Goal: Check status: Check status

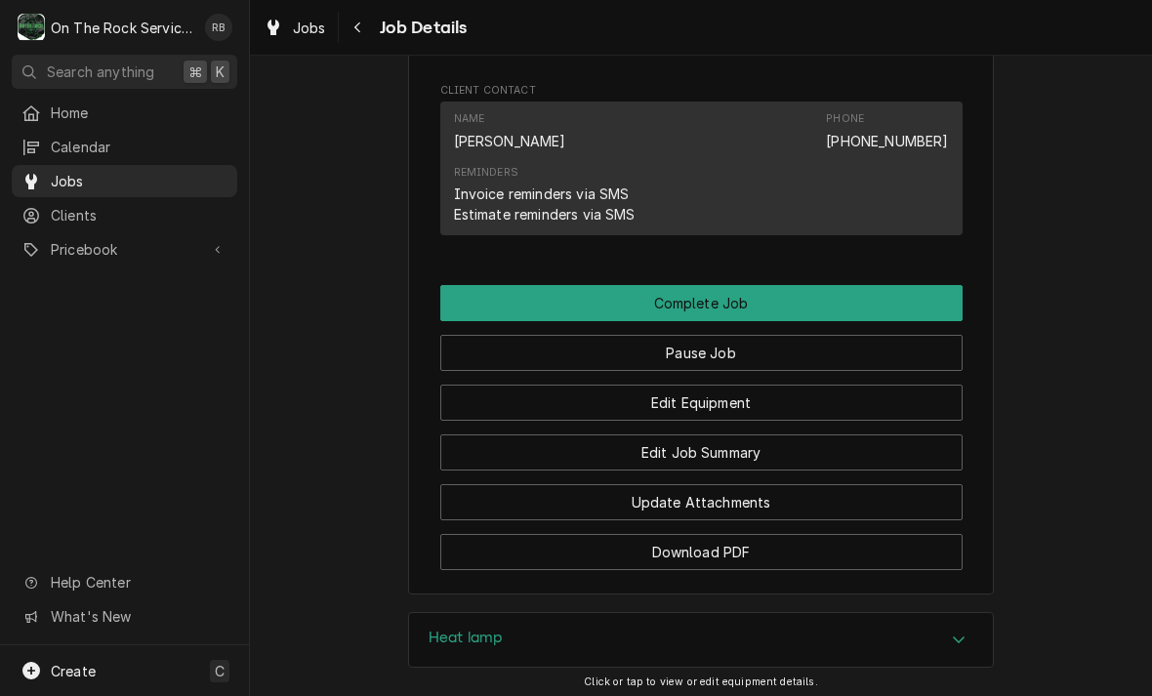
scroll to position [1472, 0]
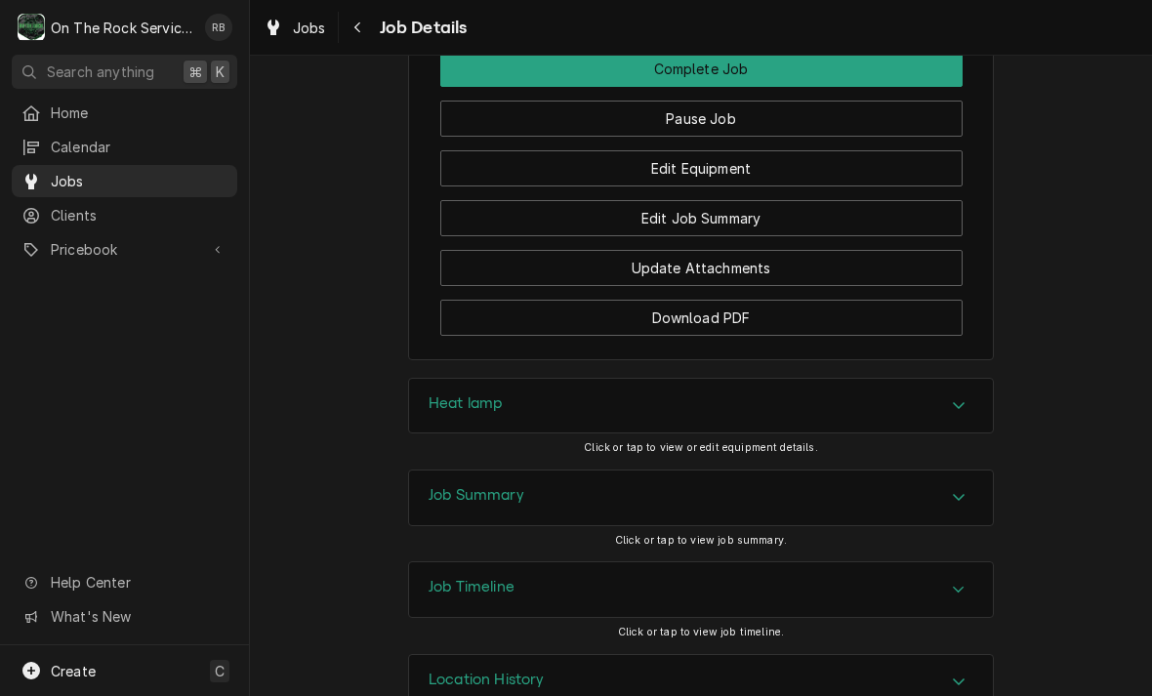
click at [795, 167] on button "Edit Equipment" at bounding box center [701, 168] width 522 height 36
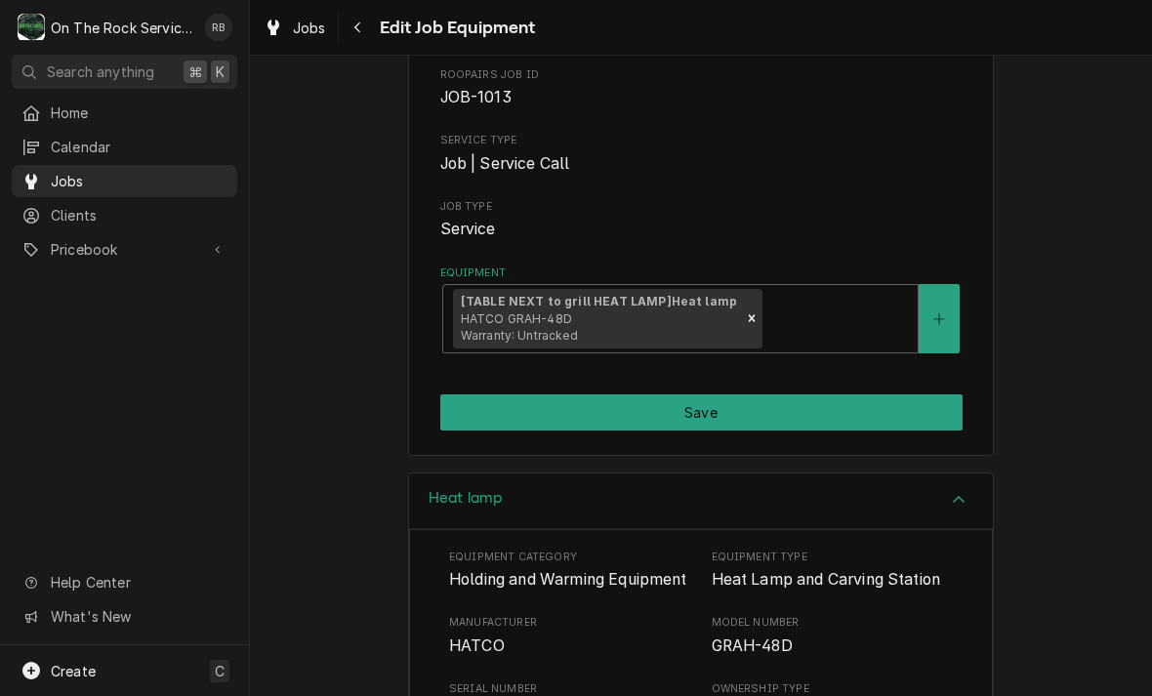
scroll to position [185, 0]
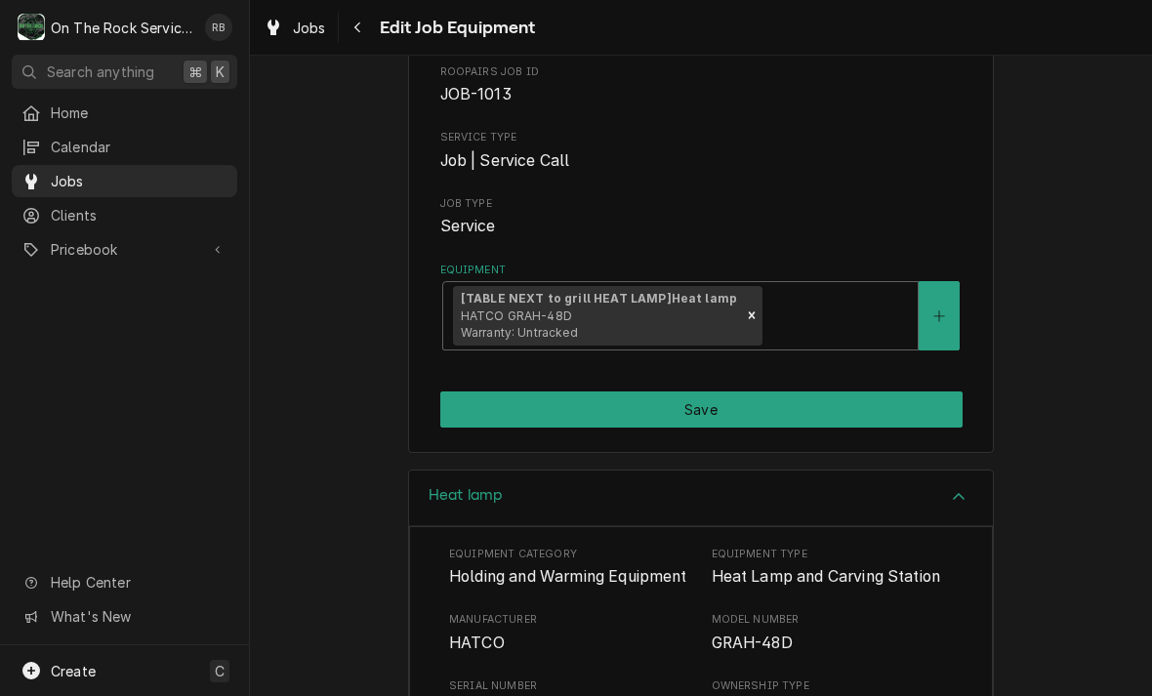
click at [939, 310] on icon "Create New Equipment" at bounding box center [938, 315] width 11 height 11
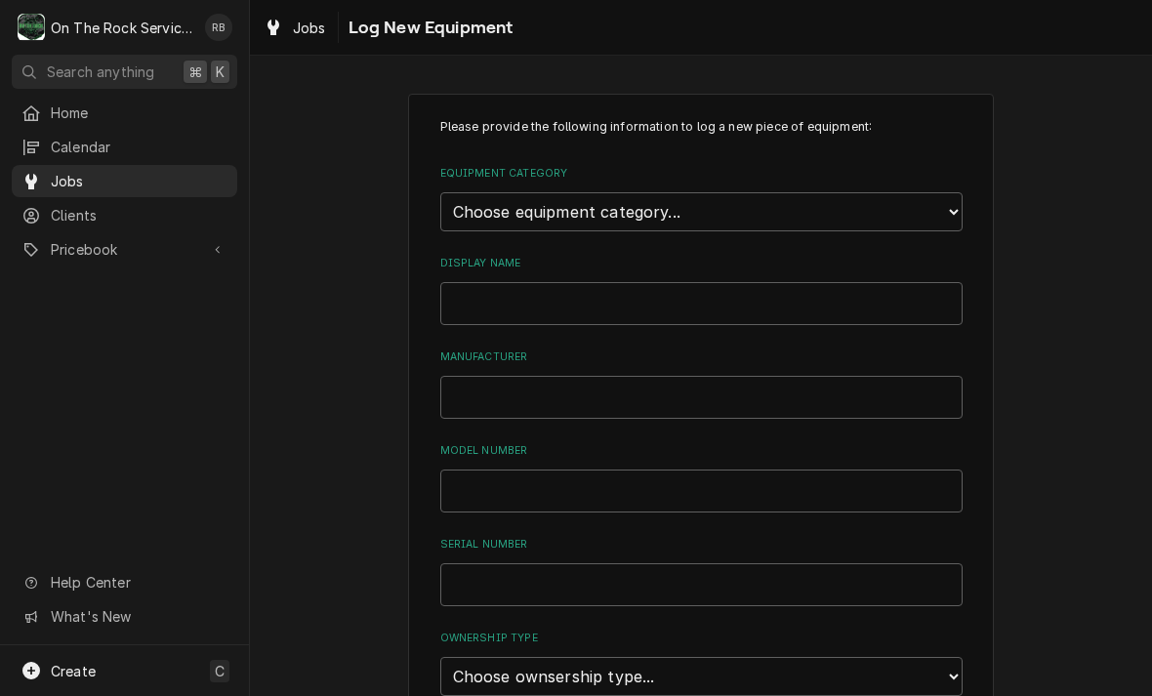
click at [311, 27] on span "Jobs" at bounding box center [309, 28] width 33 height 20
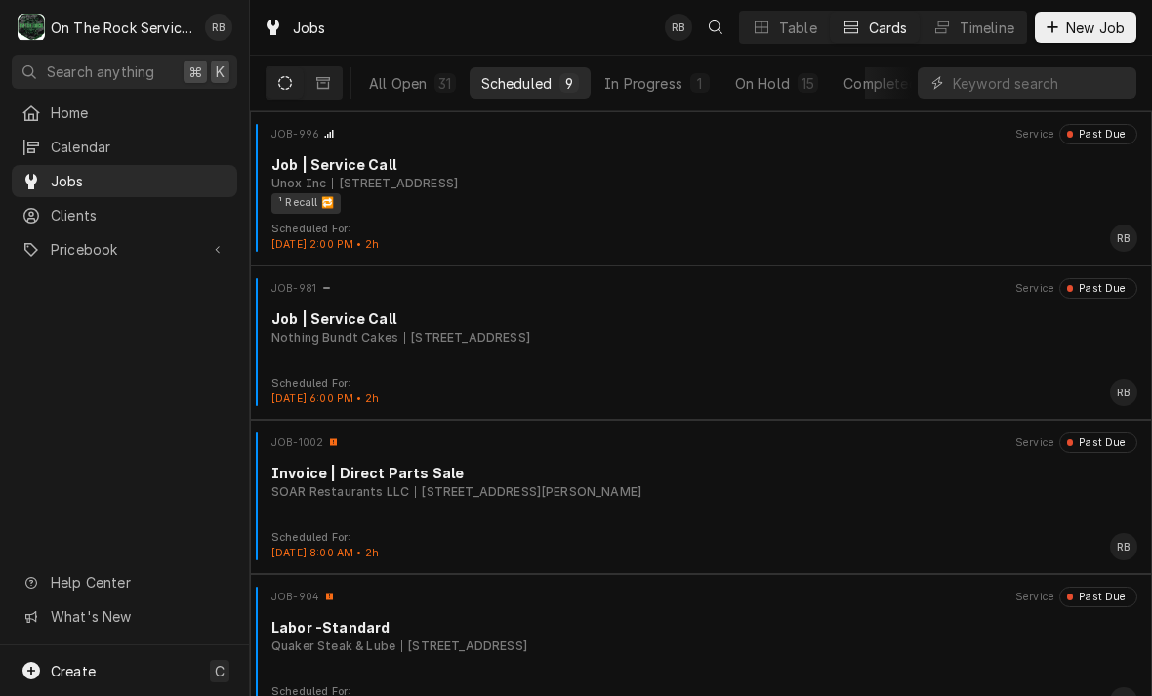
click at [664, 78] on div "In Progress" at bounding box center [643, 83] width 78 height 20
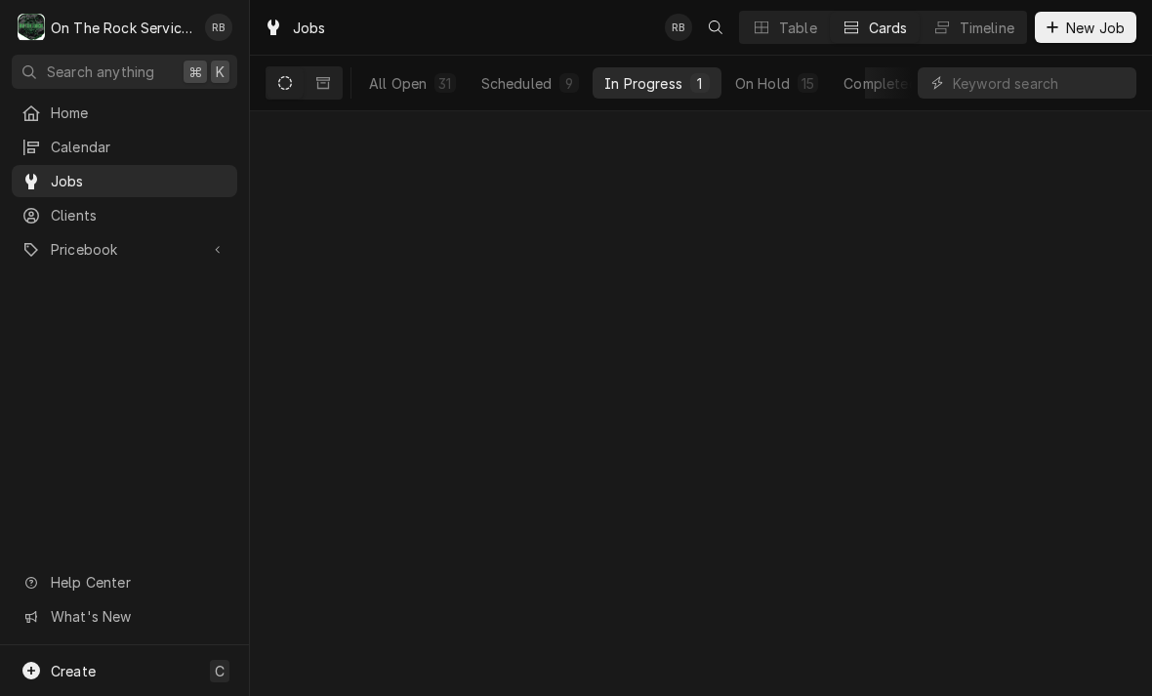
click at [663, 78] on div "In Progress" at bounding box center [643, 83] width 78 height 20
click at [751, 170] on div "Job | Service Call" at bounding box center [704, 164] width 866 height 20
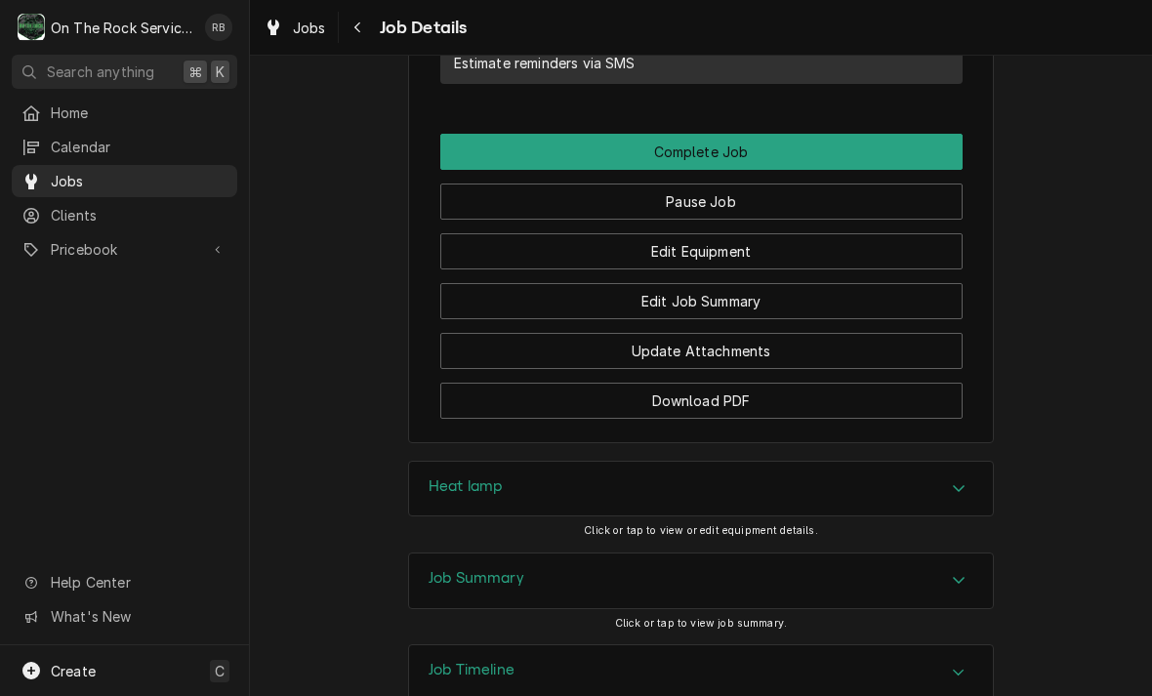
scroll to position [1444, 0]
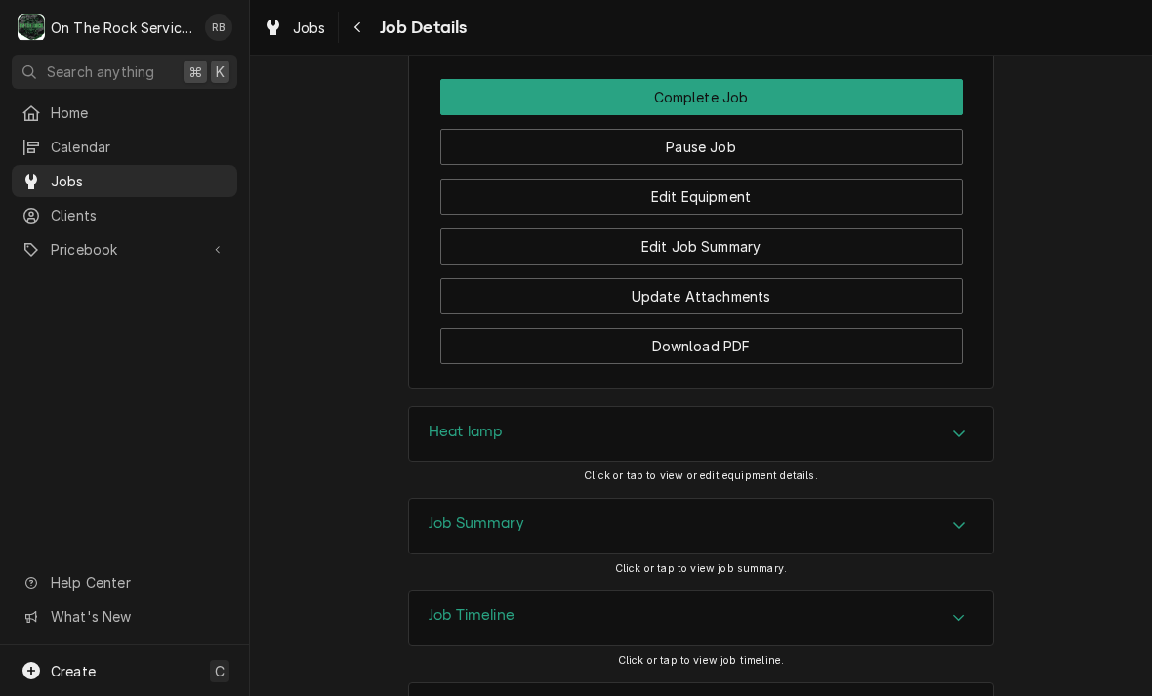
click at [879, 203] on button "Edit Equipment" at bounding box center [701, 197] width 522 height 36
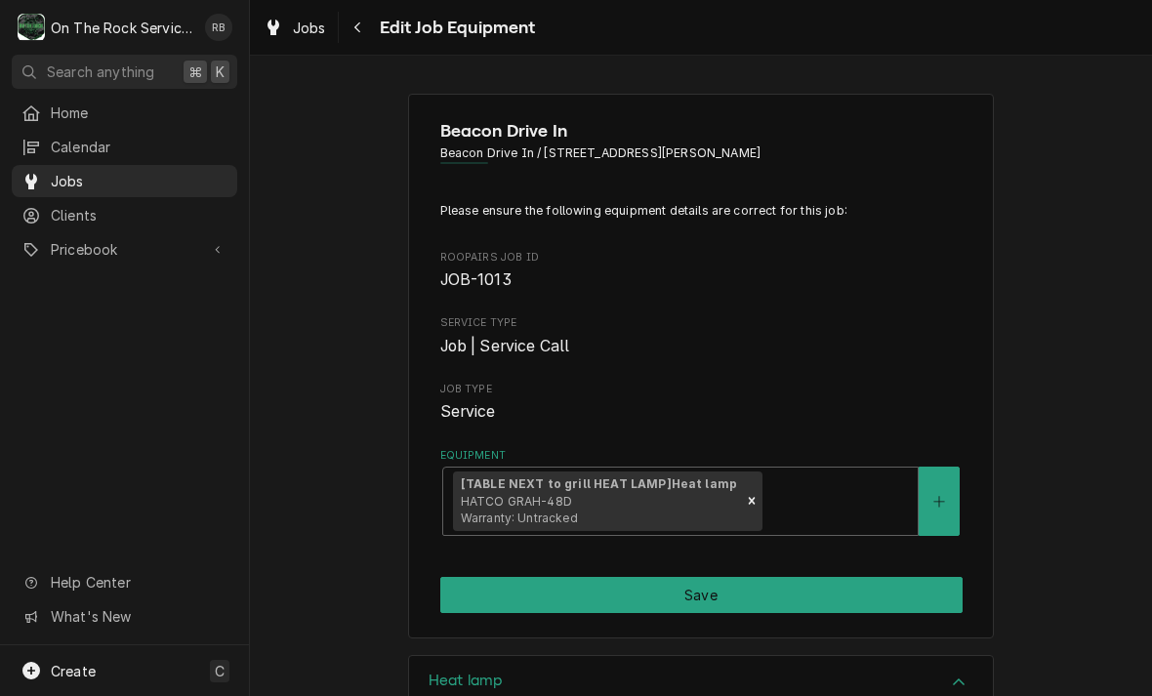
click at [368, 25] on button "Navigate back" at bounding box center [358, 27] width 31 height 31
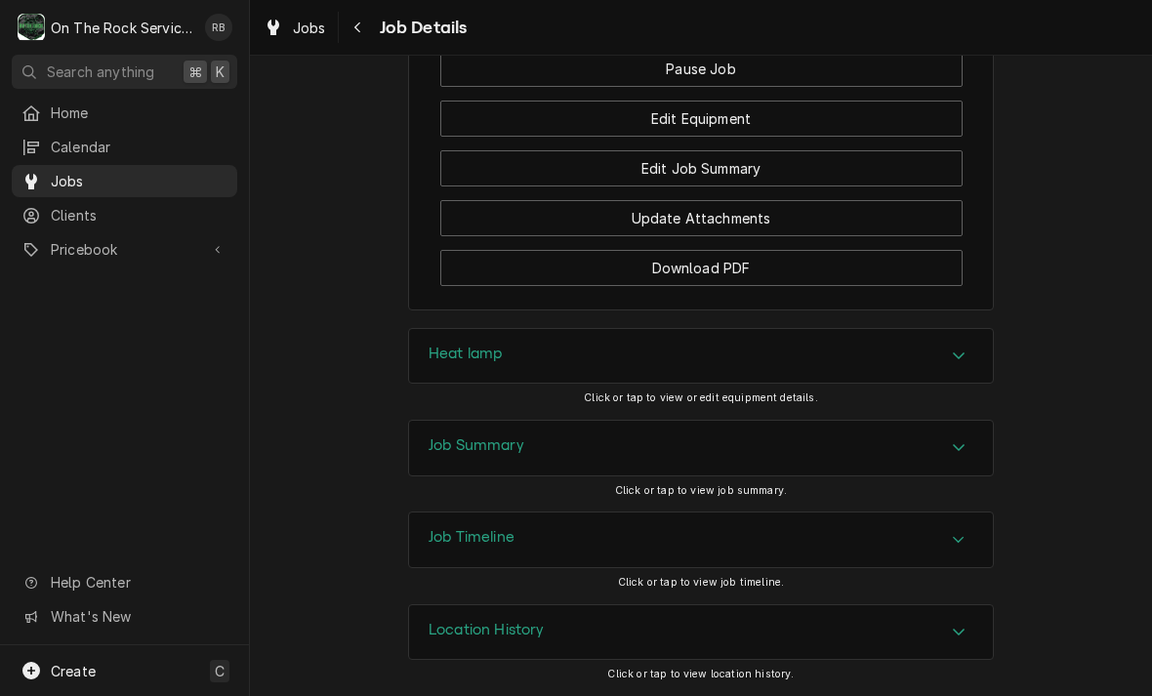
scroll to position [1522, 0]
click at [957, 637] on icon "Accordion Header" at bounding box center [959, 632] width 14 height 16
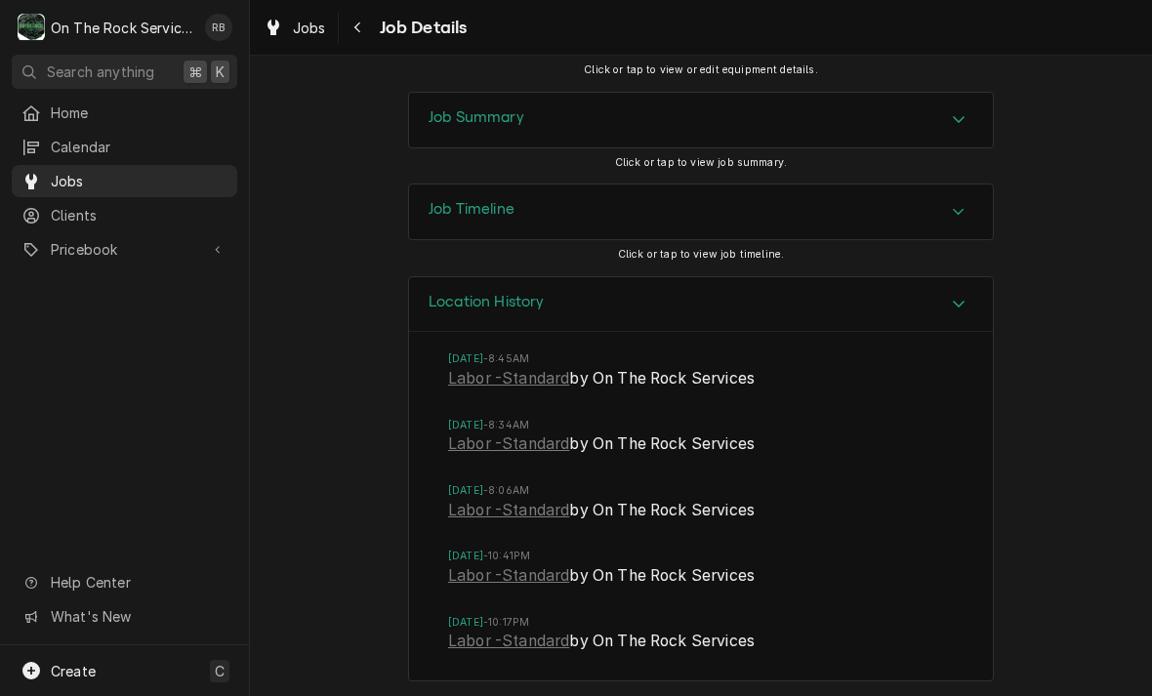
scroll to position [1849, 0]
click at [550, 381] on link "Labor -Standard" at bounding box center [508, 379] width 121 height 23
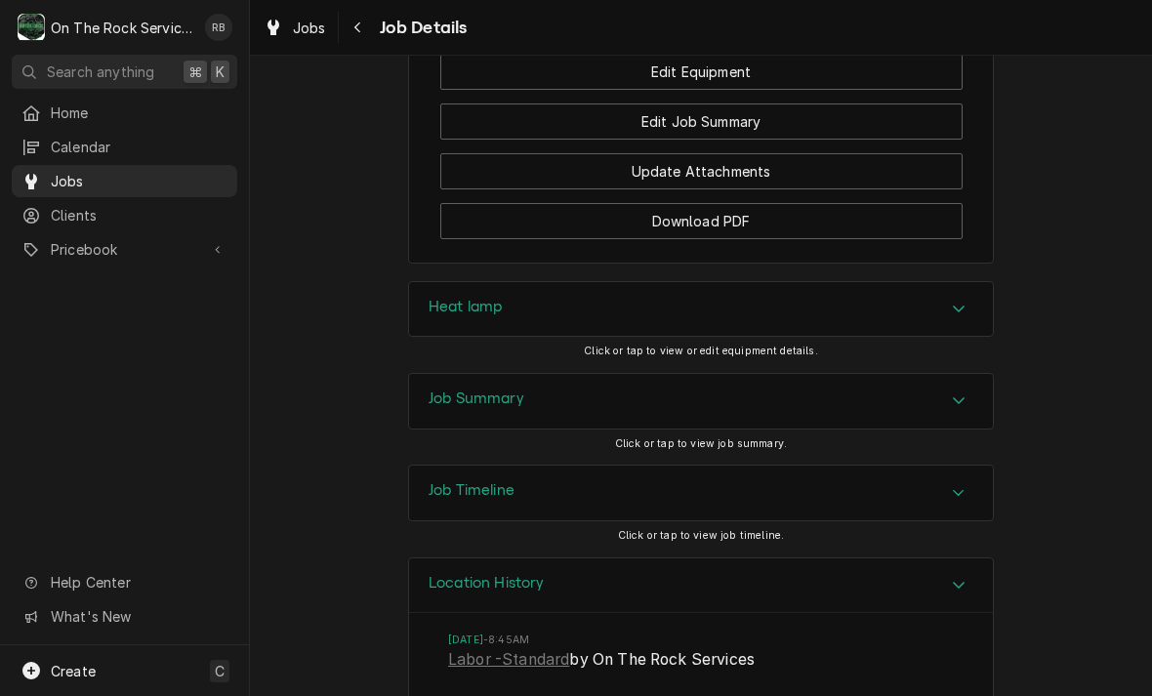
scroll to position [1604, 0]
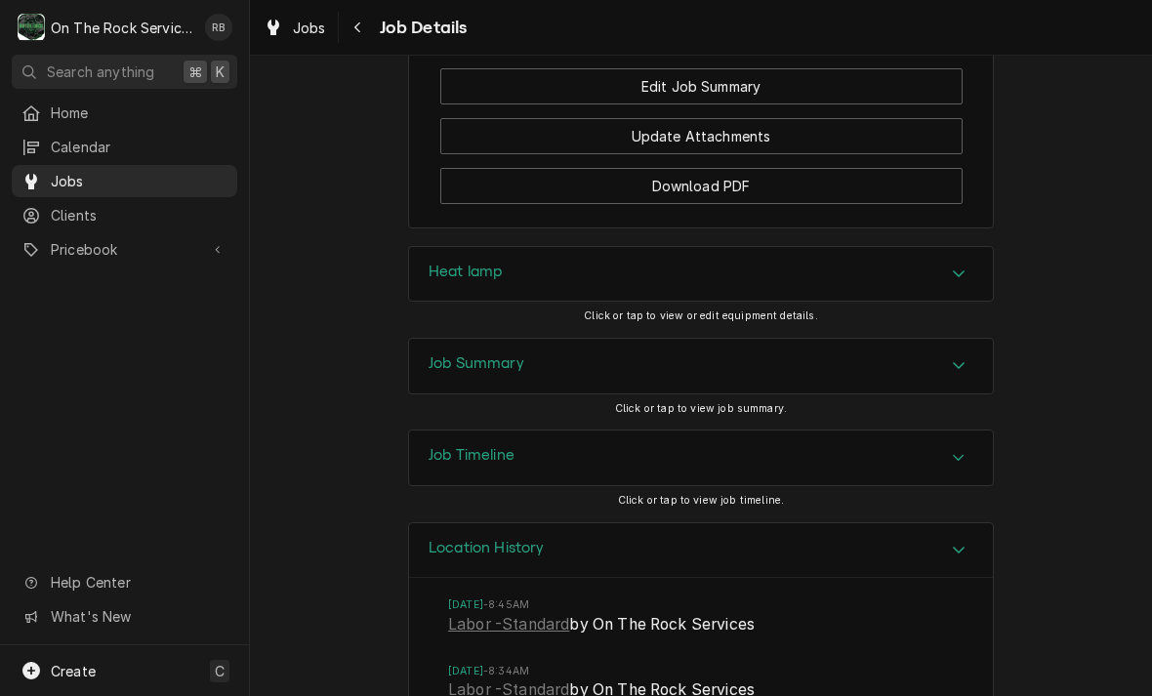
click at [957, 277] on icon "Accordion Header" at bounding box center [959, 273] width 12 height 7
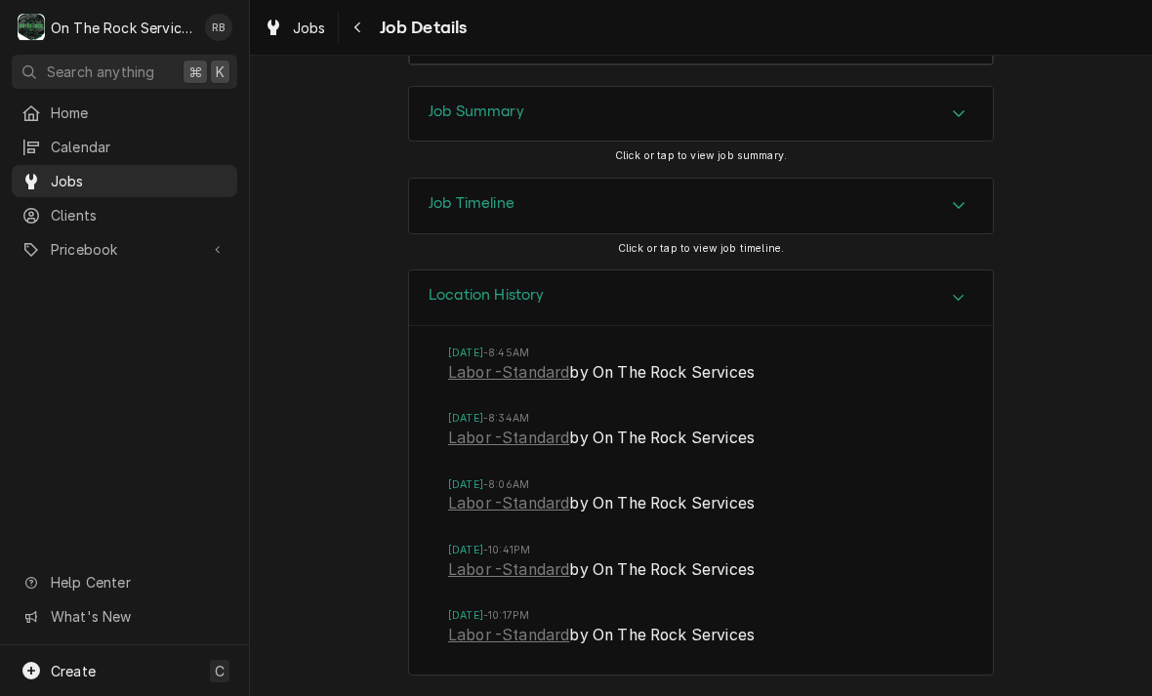
scroll to position [2470, 0]
click at [963, 306] on icon "Accordion Header" at bounding box center [959, 298] width 14 height 16
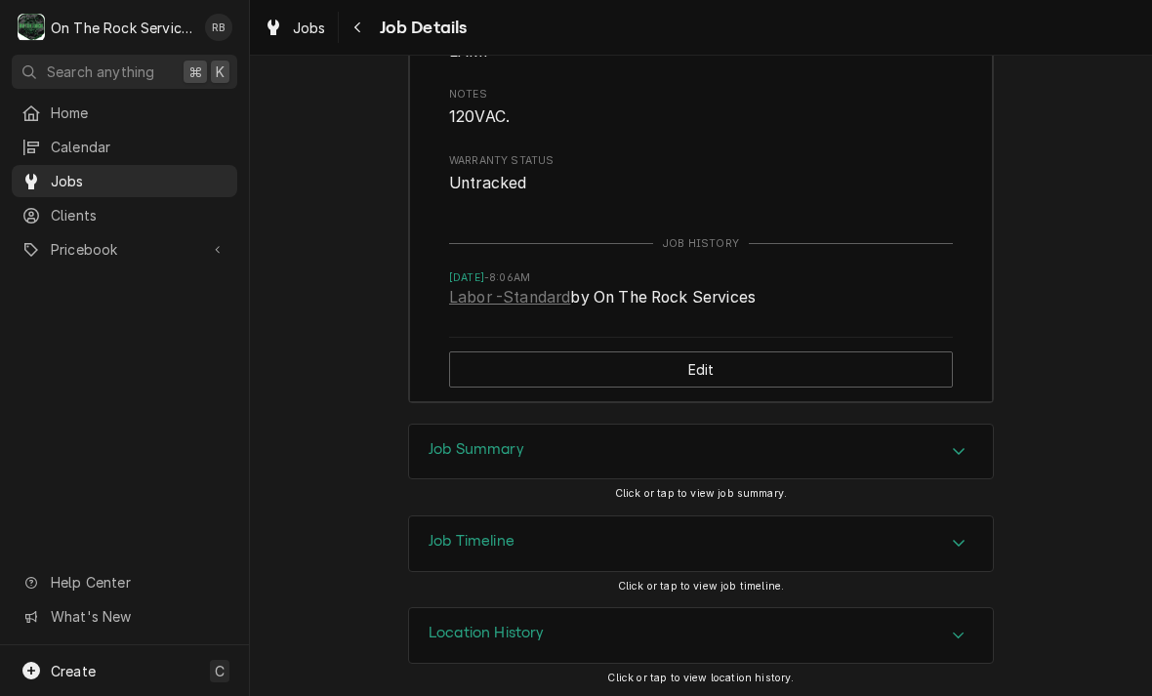
scroll to position [2142, 0]
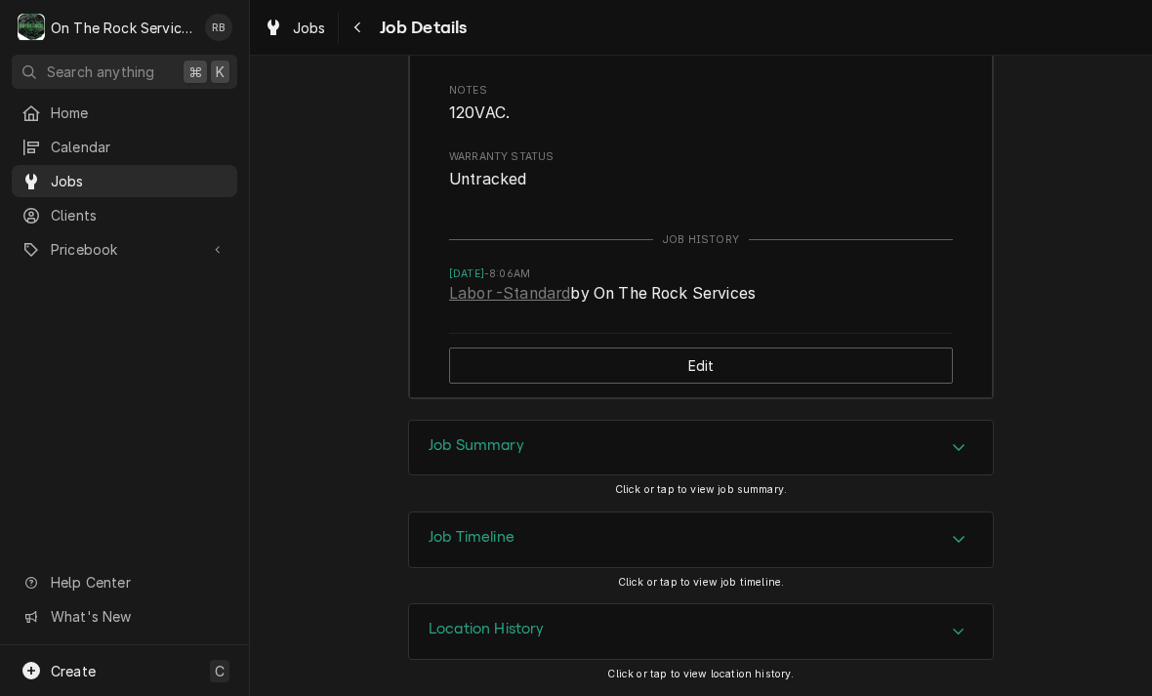
click at [493, 305] on link "Labor -Standard" at bounding box center [509, 293] width 121 height 23
click at [962, 448] on icon "Accordion Header" at bounding box center [959, 447] width 14 height 16
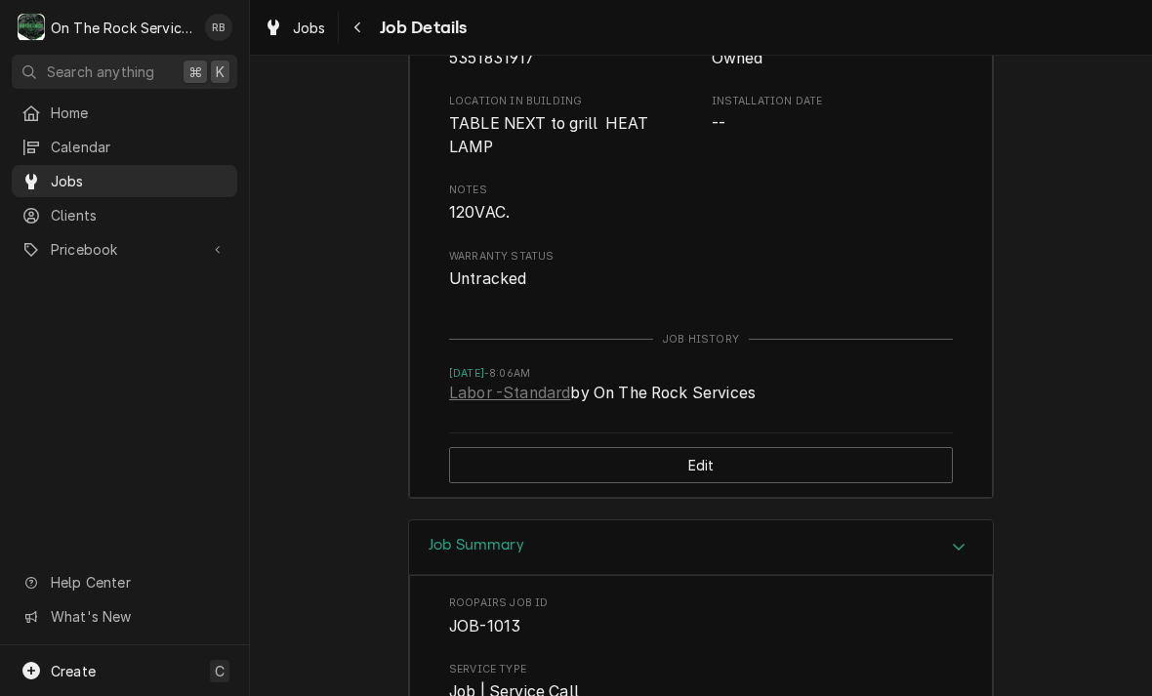
scroll to position [2032, 0]
click at [505, 402] on link "Labor -Standard" at bounding box center [509, 391] width 121 height 23
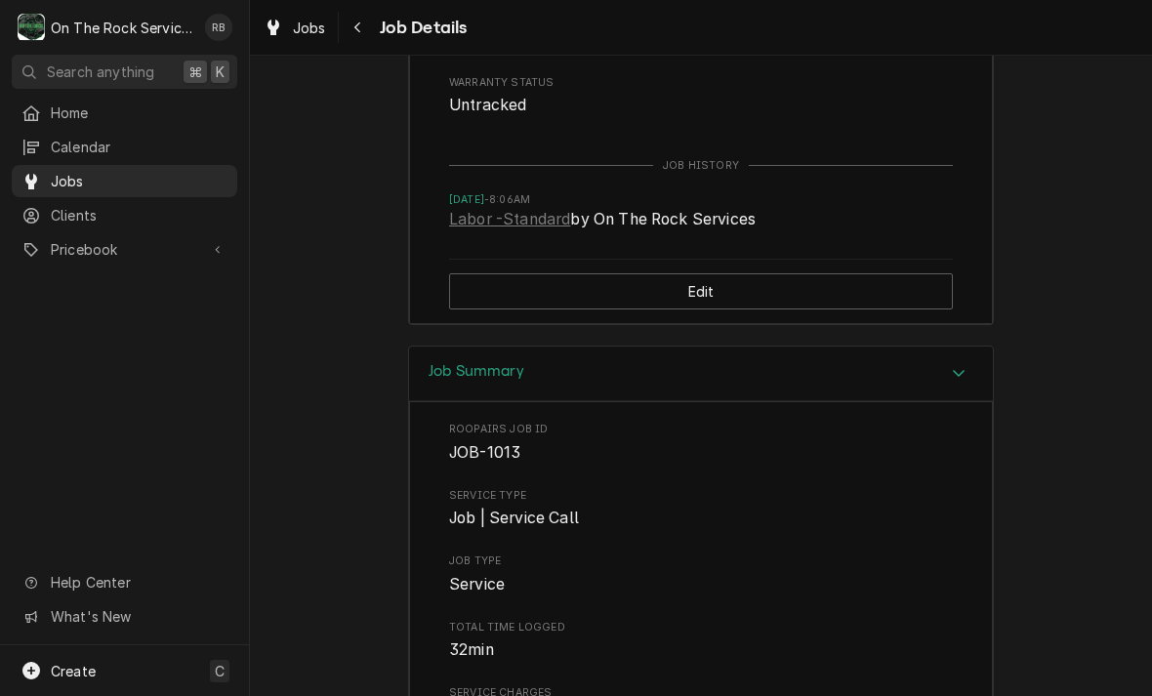
scroll to position [2088, 0]
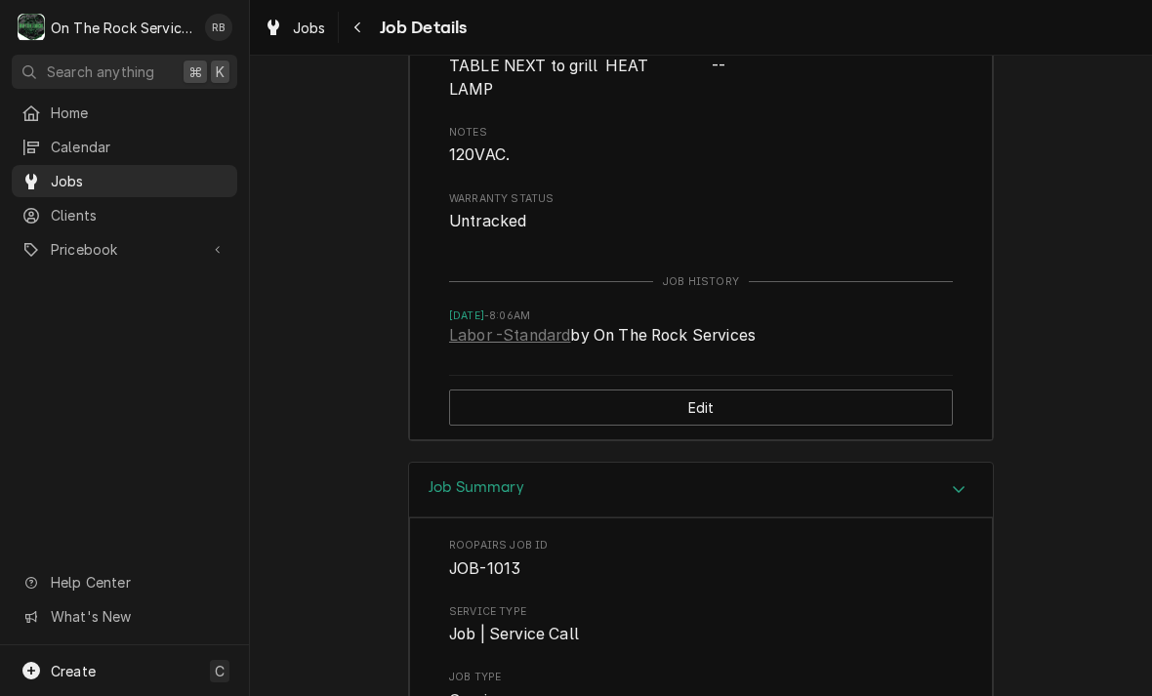
click at [498, 347] on link "Labor -Standard" at bounding box center [509, 335] width 121 height 23
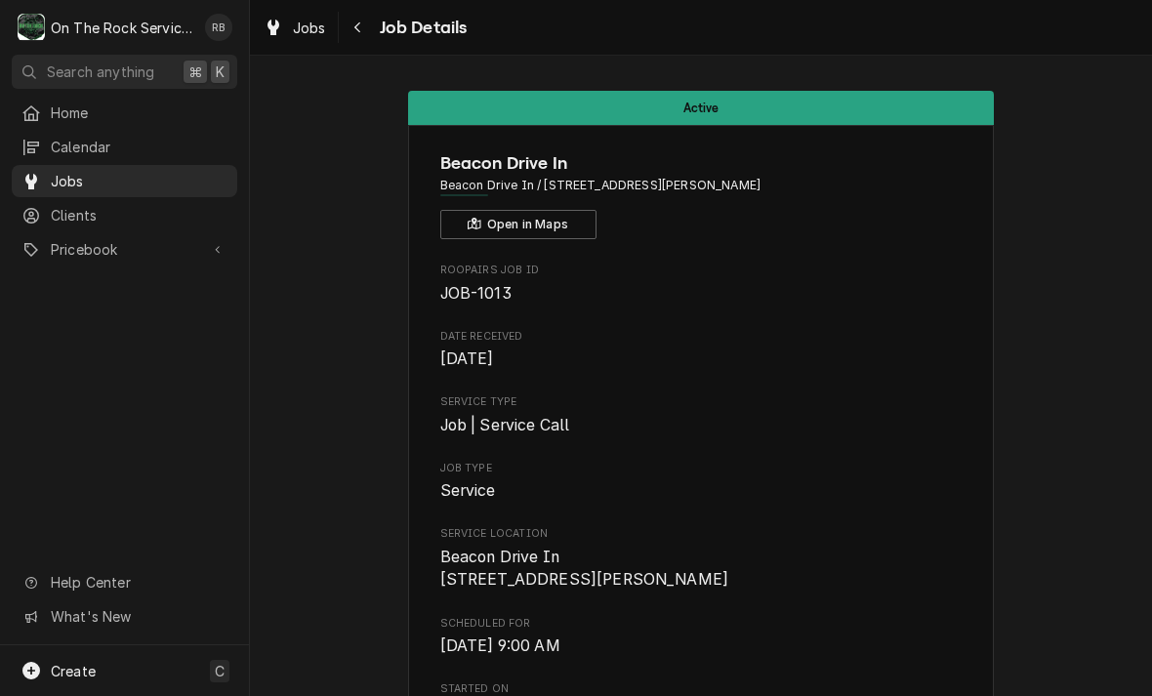
scroll to position [0, 0]
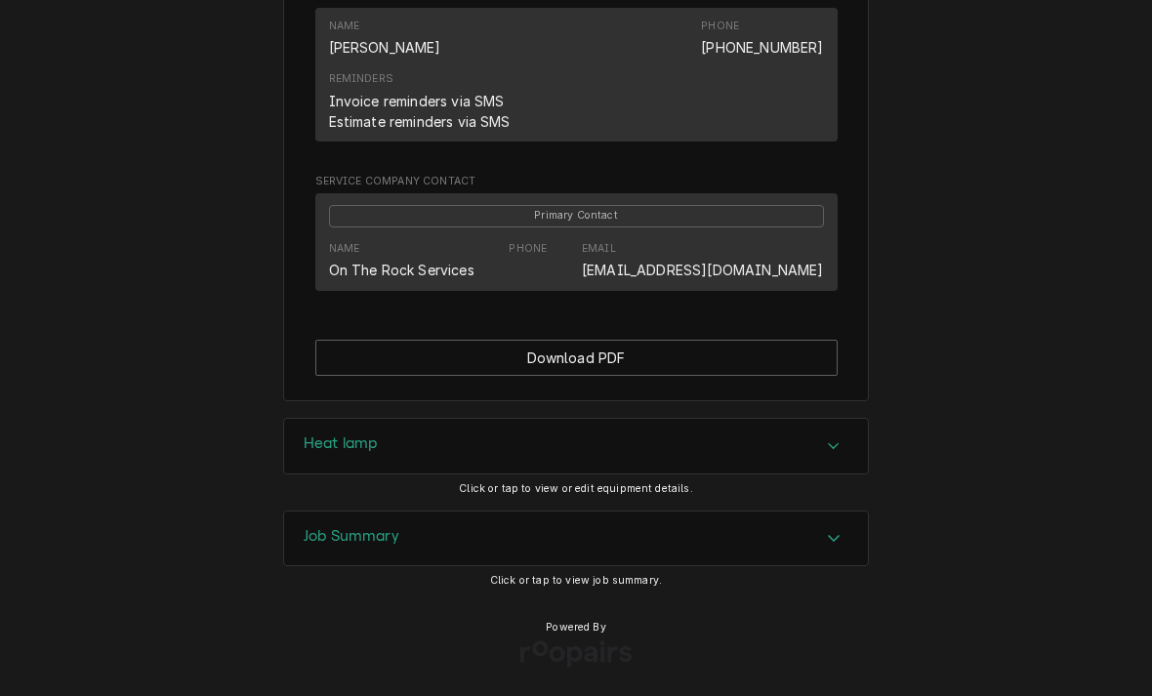
scroll to position [1225, 0]
click at [831, 534] on icon "Accordion Header" at bounding box center [834, 539] width 14 height 16
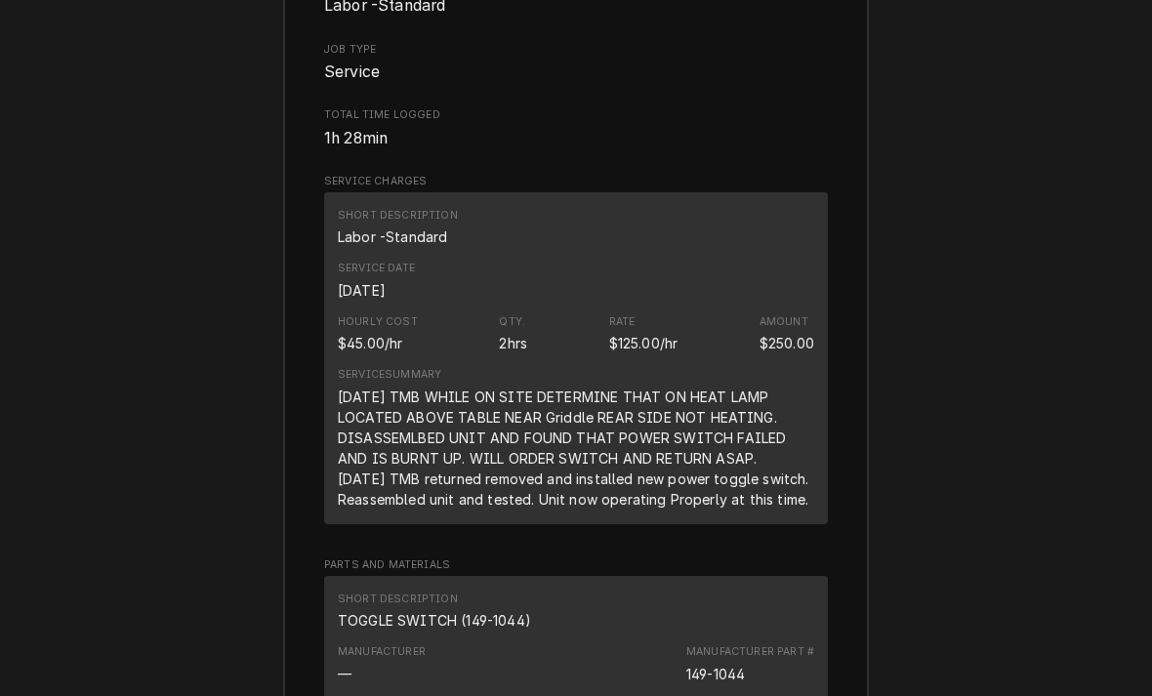
scroll to position [1957, 0]
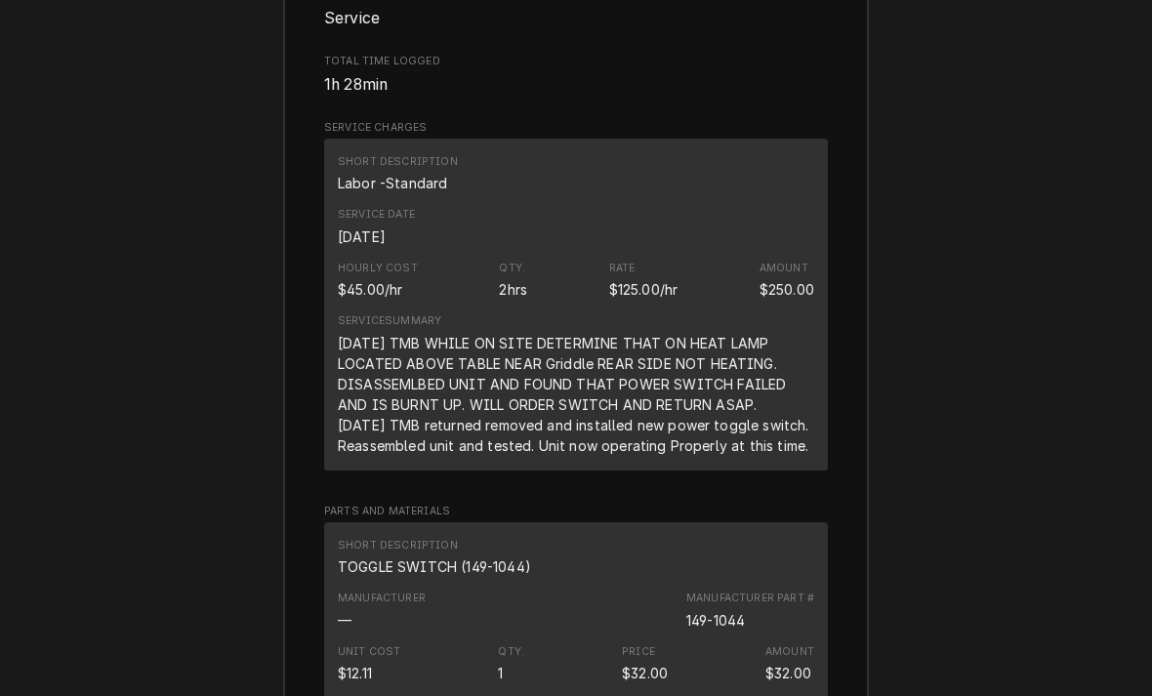
click at [783, 347] on div "[DATE] TMB WHILE ON SITE DETERMINE THAT ON HEAT LAMP LOCATED ABOVE TABLE NEAR G…" at bounding box center [576, 394] width 476 height 123
click at [760, 347] on div "[DATE] TMB WHILE ON SITE DETERMINE THAT ON HEAT LAMP LOCATED ABOVE TABLE NEAR G…" at bounding box center [576, 394] width 476 height 123
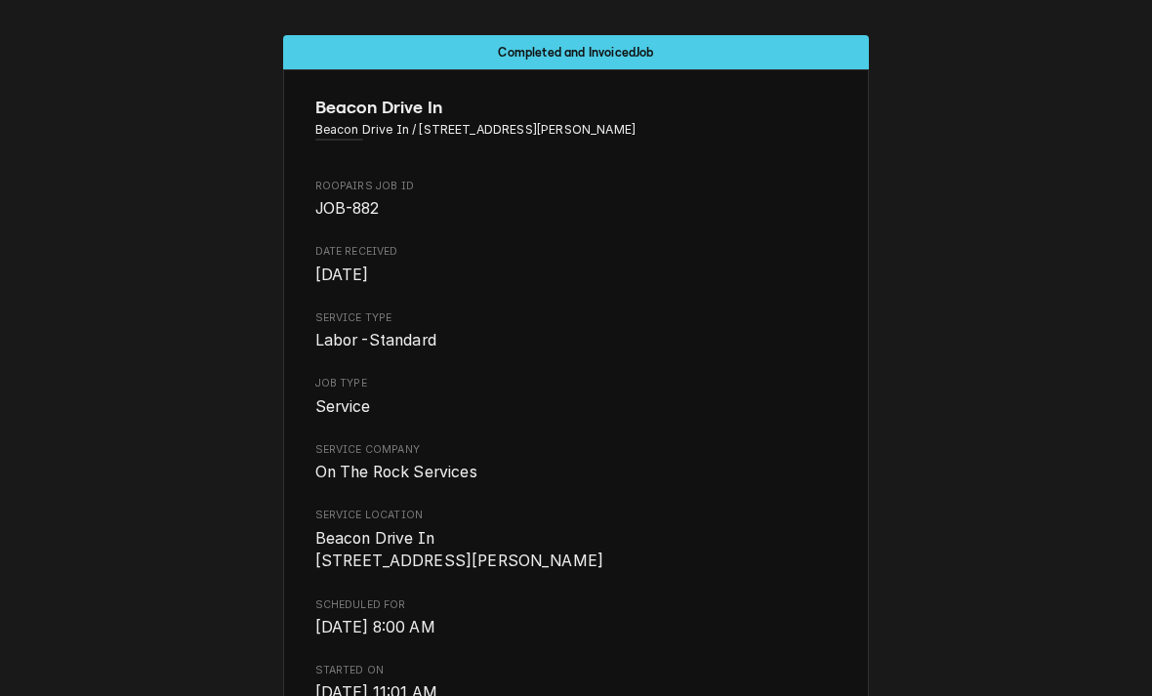
scroll to position [-82, 0]
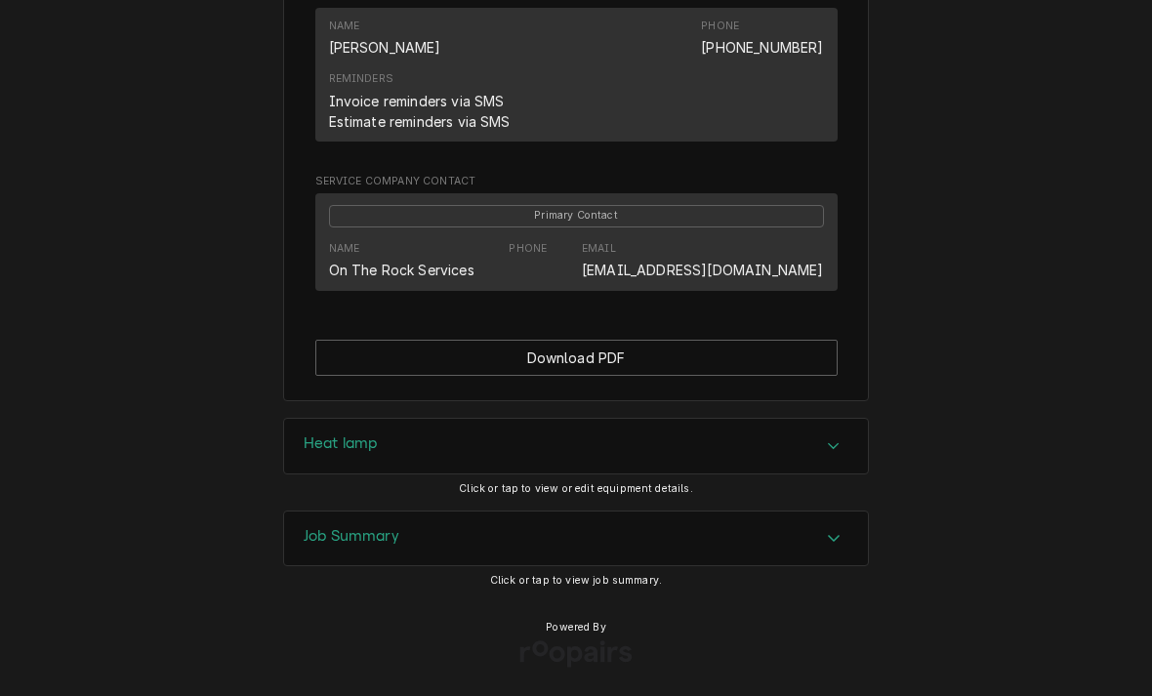
scroll to position [1225, 0]
click at [831, 534] on icon "Accordion Header" at bounding box center [834, 539] width 14 height 16
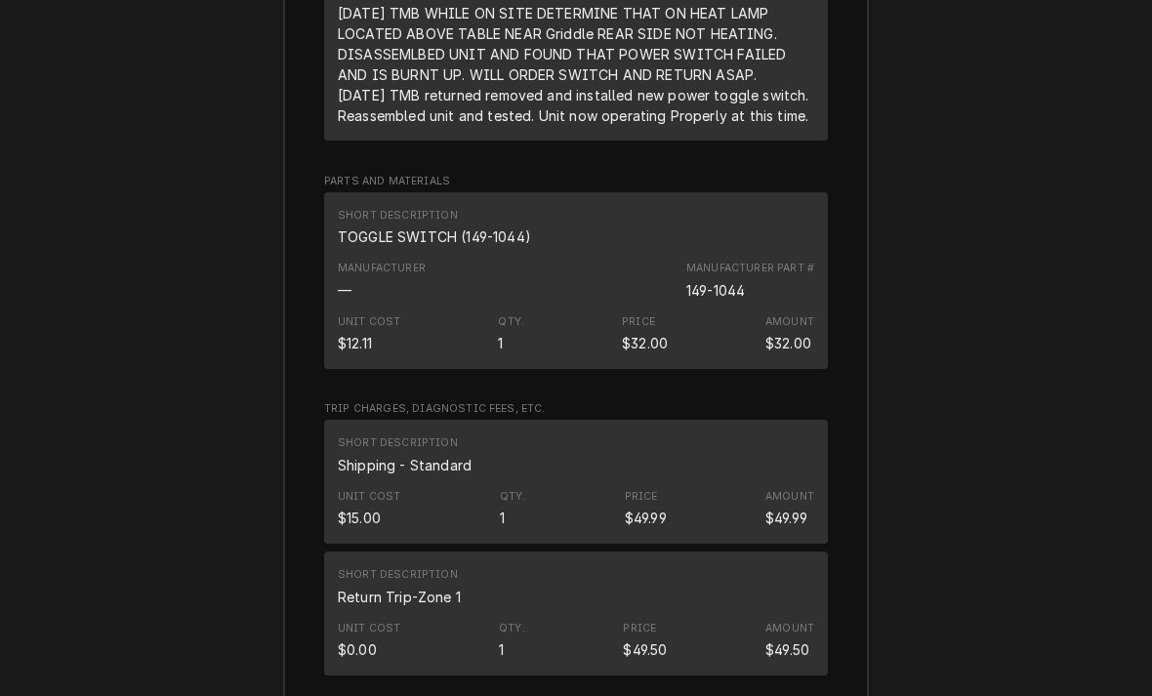
scroll to position [2288, 0]
